Goal: Information Seeking & Learning: Learn about a topic

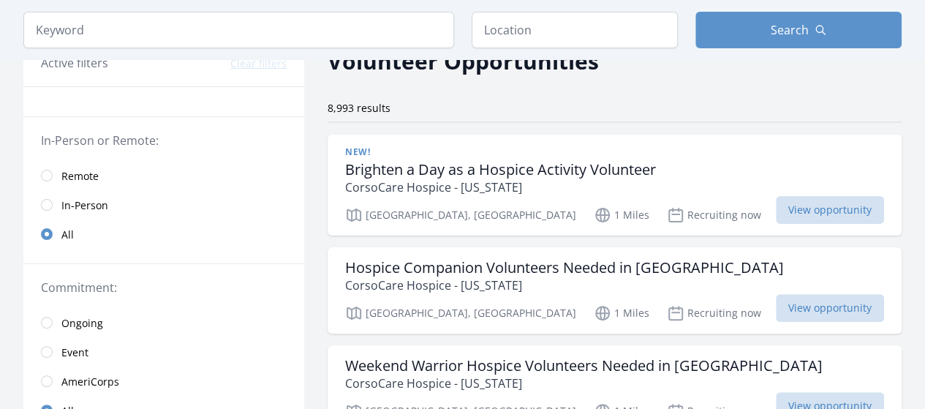
scroll to position [80, 0]
click at [48, 169] on input "radio" at bounding box center [47, 175] width 12 height 12
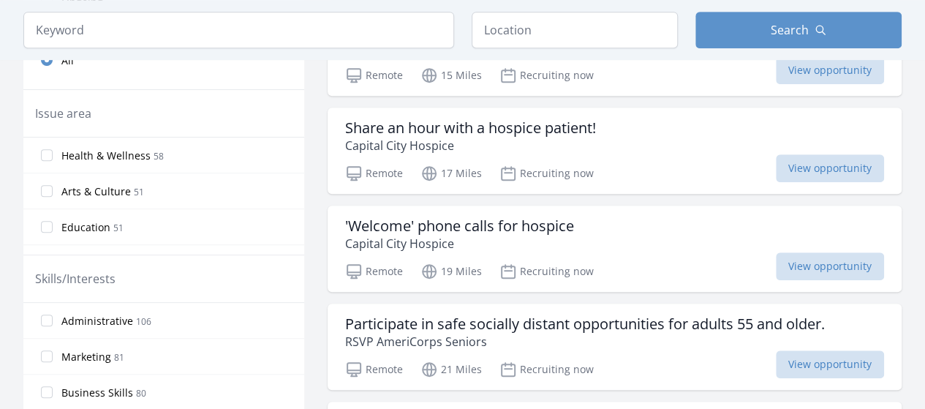
scroll to position [419, 0]
click at [224, 230] on label "Education 51" at bounding box center [163, 225] width 281 height 29
click at [53, 230] on input "Education 51" at bounding box center [47, 226] width 12 height 12
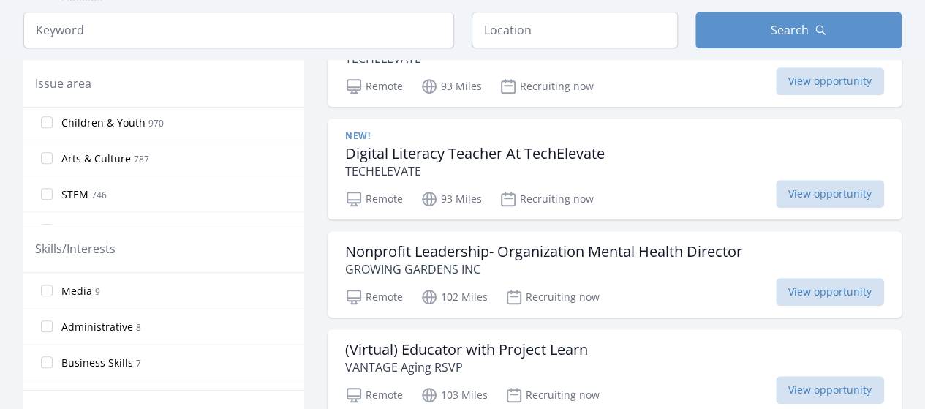
scroll to position [115, 0]
click at [53, 187] on label "STEM 746" at bounding box center [163, 189] width 281 height 29
click at [53, 187] on input "STEM 746" at bounding box center [47, 190] width 12 height 12
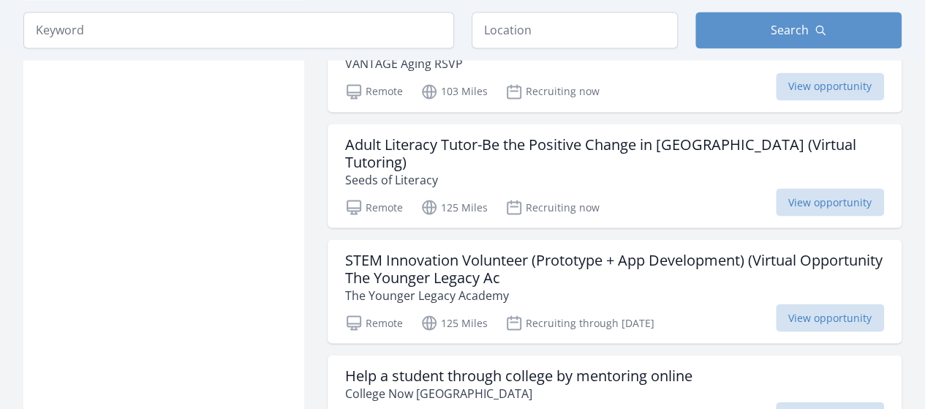
scroll to position [1249, 0]
click at [570, 250] on h3 "STEM Innovation Volunteer (Prototype + App Development) (Virtual Opportunity Th…" at bounding box center [614, 267] width 539 height 35
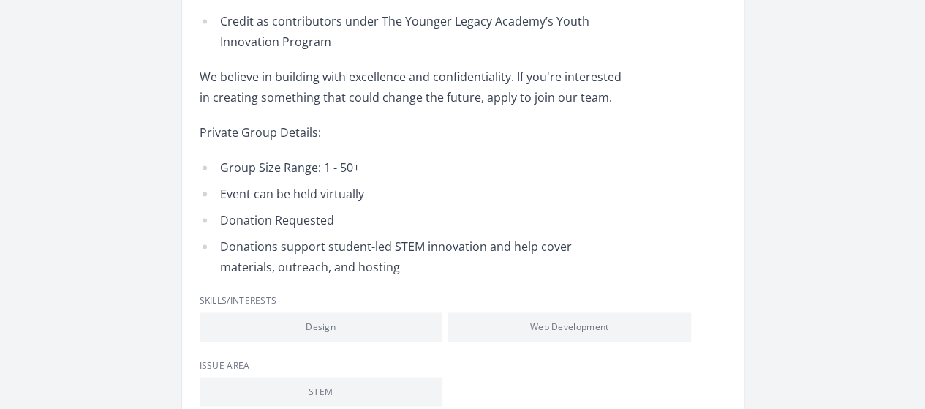
scroll to position [1021, 0]
